Goal: Navigation & Orientation: Go to known website

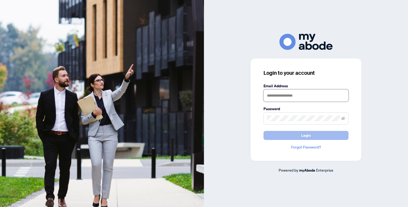
type input "**********"
click at [322, 137] on button "Login" at bounding box center [306, 135] width 85 height 9
